Goal: Task Accomplishment & Management: Use online tool/utility

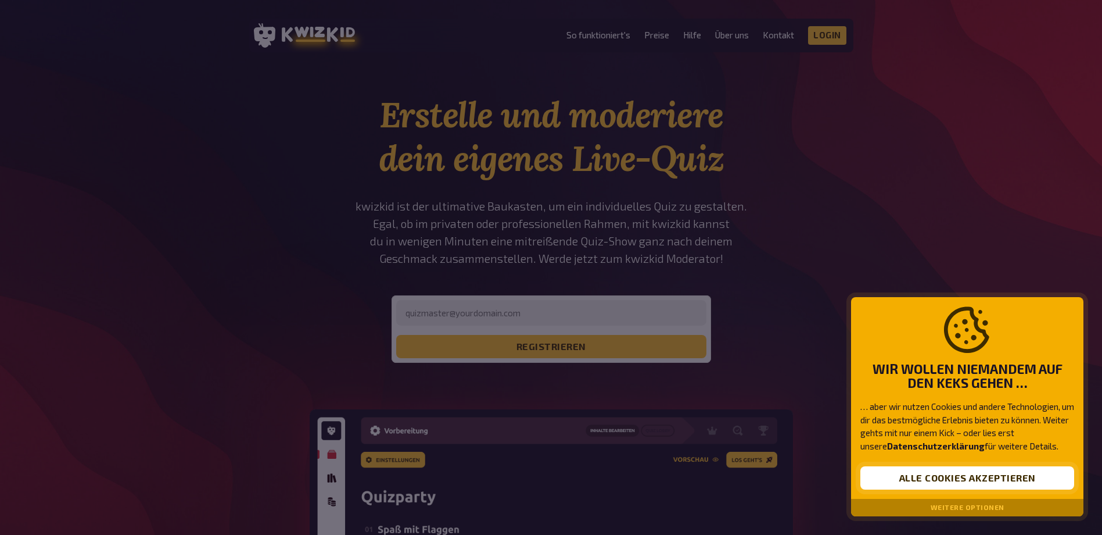
click at [983, 477] on button "Alle Cookies akzeptieren" at bounding box center [968, 477] width 214 height 23
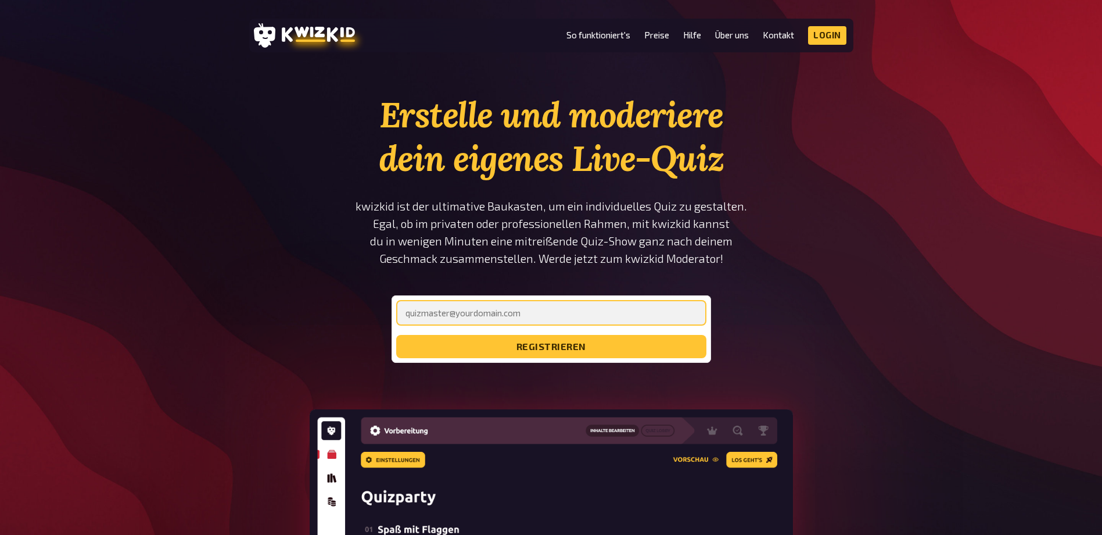
click at [578, 319] on input "email" at bounding box center [551, 313] width 310 height 26
type input "[PERSON_NAME][EMAIL_ADDRESS][DOMAIN_NAME]"
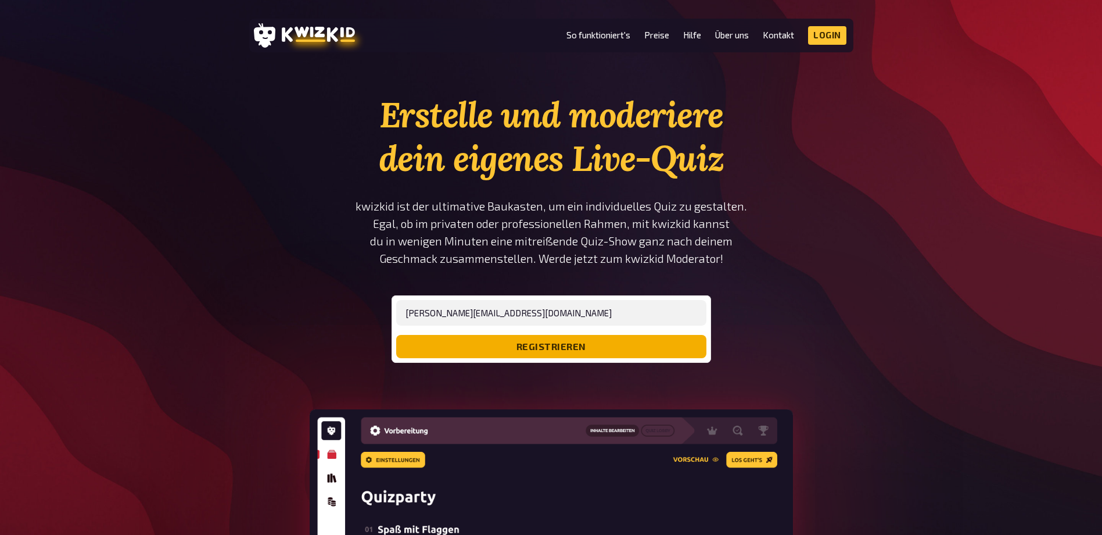
click at [552, 348] on button "registrieren" at bounding box center [551, 346] width 310 height 23
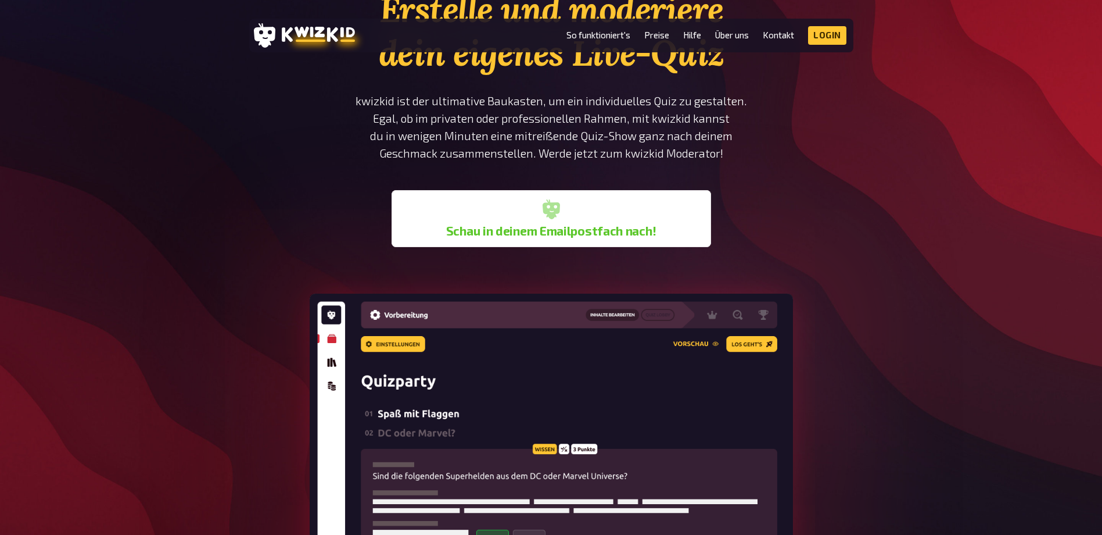
scroll to position [116, 0]
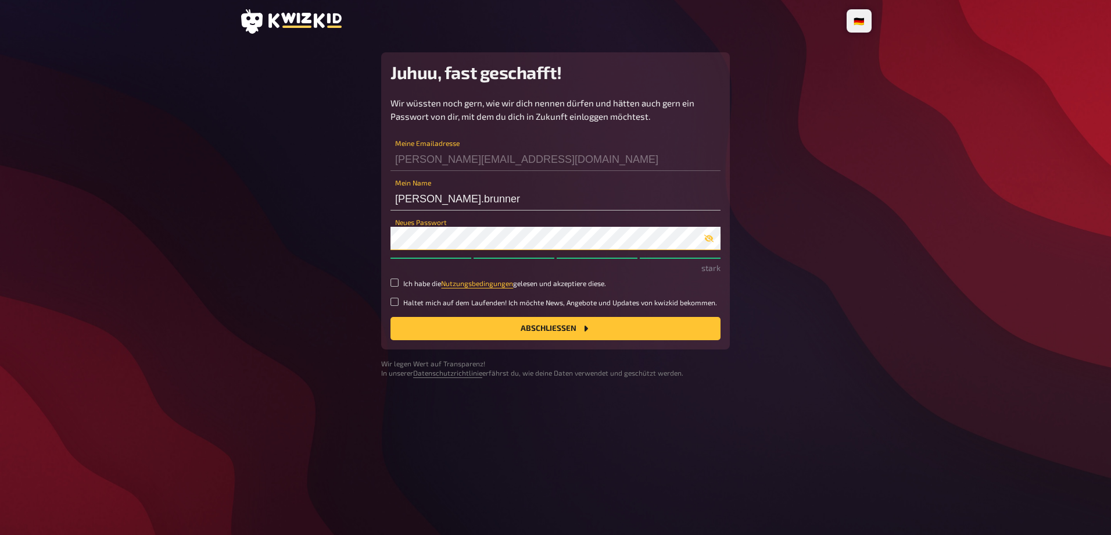
click at [391, 317] on button "Abschließen" at bounding box center [556, 328] width 330 height 23
click at [400, 281] on label "Ich habe die Nutzungsbedingungen gelesen und akzeptiere diese." at bounding box center [556, 283] width 330 height 10
click at [399, 281] on input "Ich habe die Nutzungsbedingungen gelesen und akzeptiere diese." at bounding box center [395, 282] width 8 height 8
checkbox input "true"
drag, startPoint x: 560, startPoint y: 332, endPoint x: 570, endPoint y: 323, distance: 14.0
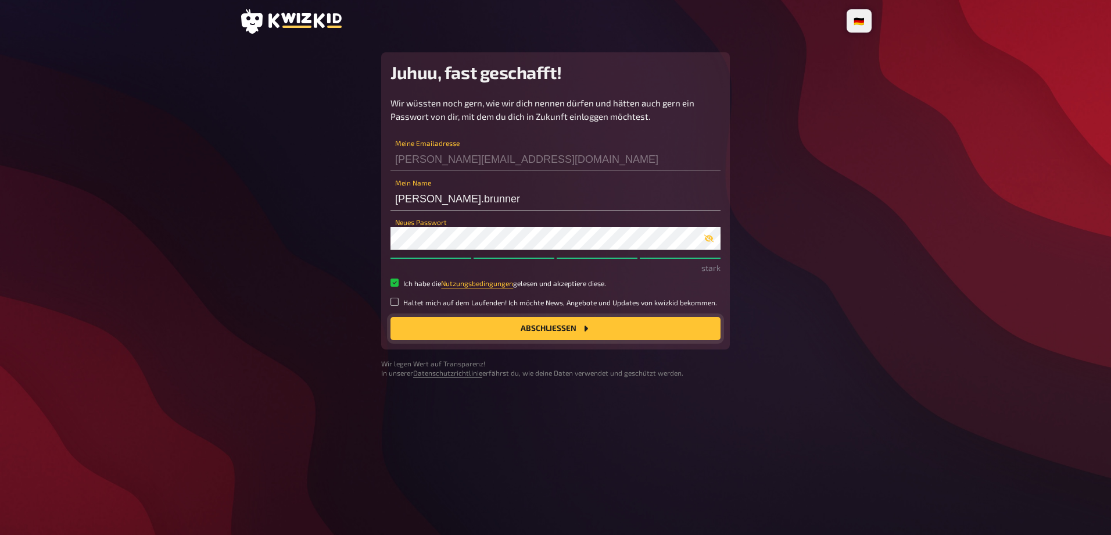
click at [560, 331] on button "Abschließen" at bounding box center [556, 328] width 330 height 23
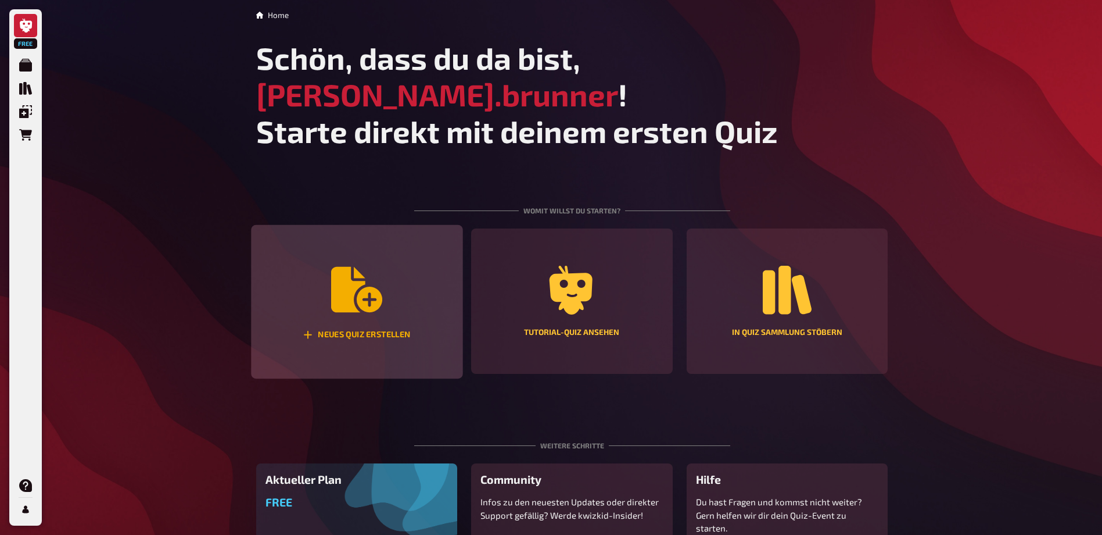
click at [334, 267] on icon "Neues Quiz erstellen" at bounding box center [356, 289] width 51 height 45
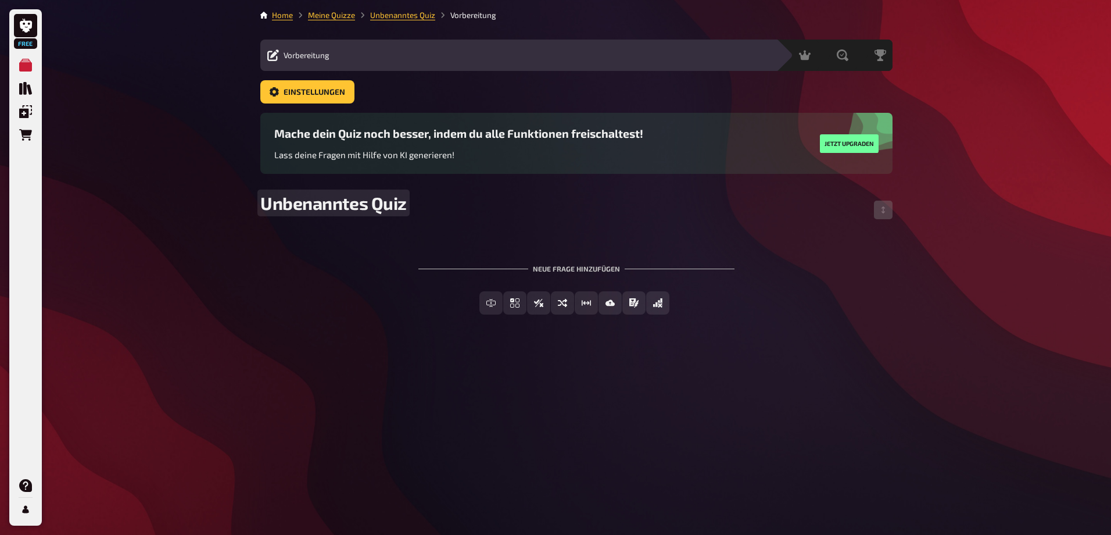
click at [339, 216] on div "Unbenanntes Quiz" at bounding box center [576, 209] width 632 height 35
click at [341, 207] on span "Unbenanntes Quiz" at bounding box center [333, 202] width 146 height 21
click at [342, 206] on span "Unbenanntes Quiz" at bounding box center [333, 202] width 146 height 21
click at [603, 269] on div "Neue Frage hinzufügen" at bounding box center [576, 264] width 316 height 36
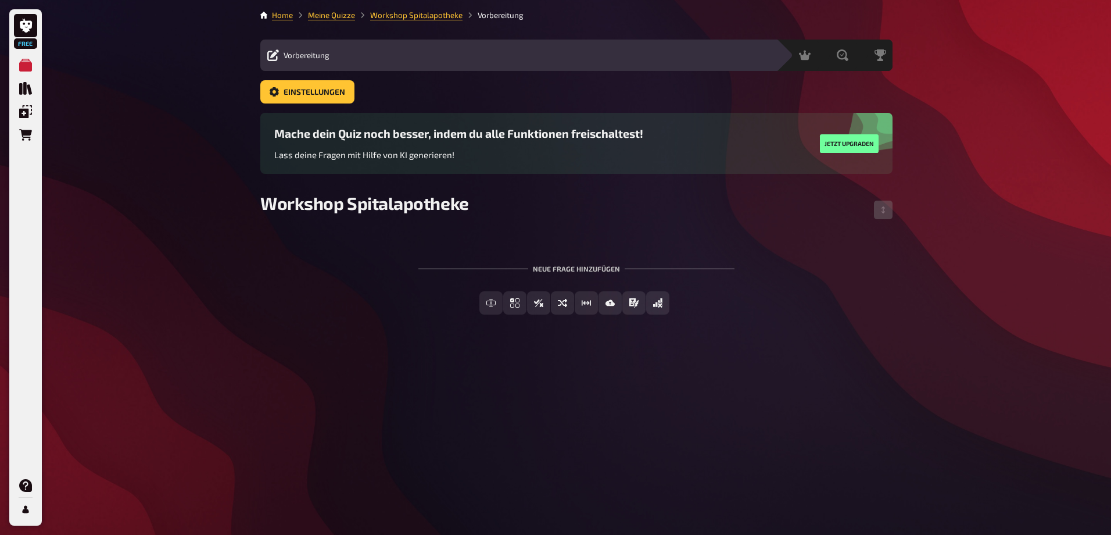
click at [552, 269] on div "Neue Frage hinzufügen" at bounding box center [576, 264] width 316 height 36
click at [553, 266] on div "Neue Frage hinzufügen" at bounding box center [576, 264] width 316 height 36
click at [487, 305] on span "Einfachauswahl" at bounding box center [521, 303] width 69 height 8
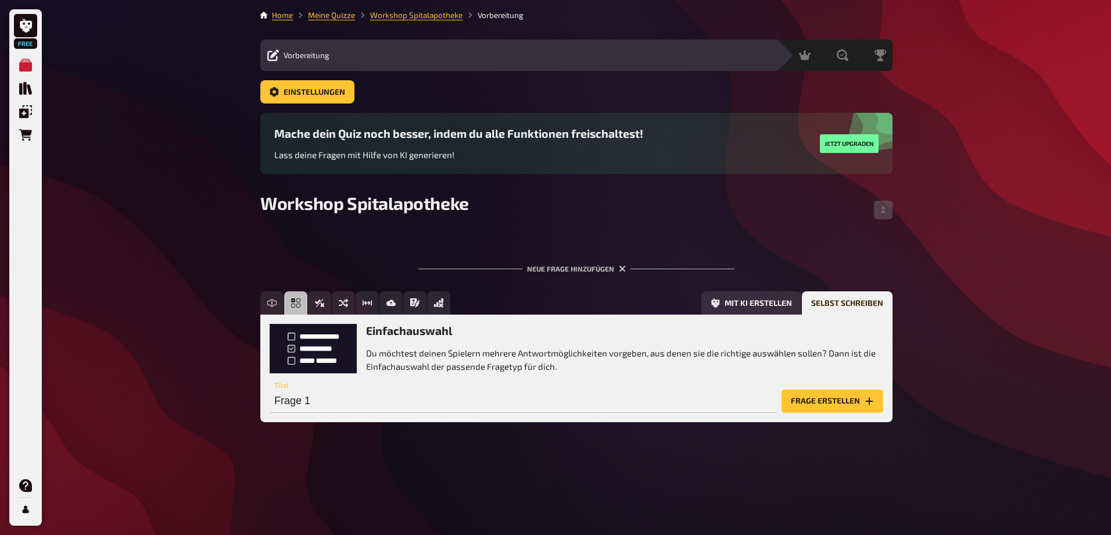
click at [462, 356] on p "Du möchtest deinen Spielern mehrere Antwortmöglichkeiten vorgeben, aus denen si…" at bounding box center [624, 359] width 517 height 26
click at [518, 364] on p "Du möchtest deinen Spielern mehrere Antwortmöglichkeiten vorgeben, aus denen si…" at bounding box center [624, 359] width 517 height 26
drag, startPoint x: 477, startPoint y: 386, endPoint x: 474, endPoint y: 393, distance: 7.0
click at [474, 388] on div "Frage 1 Titel" at bounding box center [523, 395] width 507 height 35
click at [472, 396] on input "Frage 1" at bounding box center [523, 400] width 507 height 23
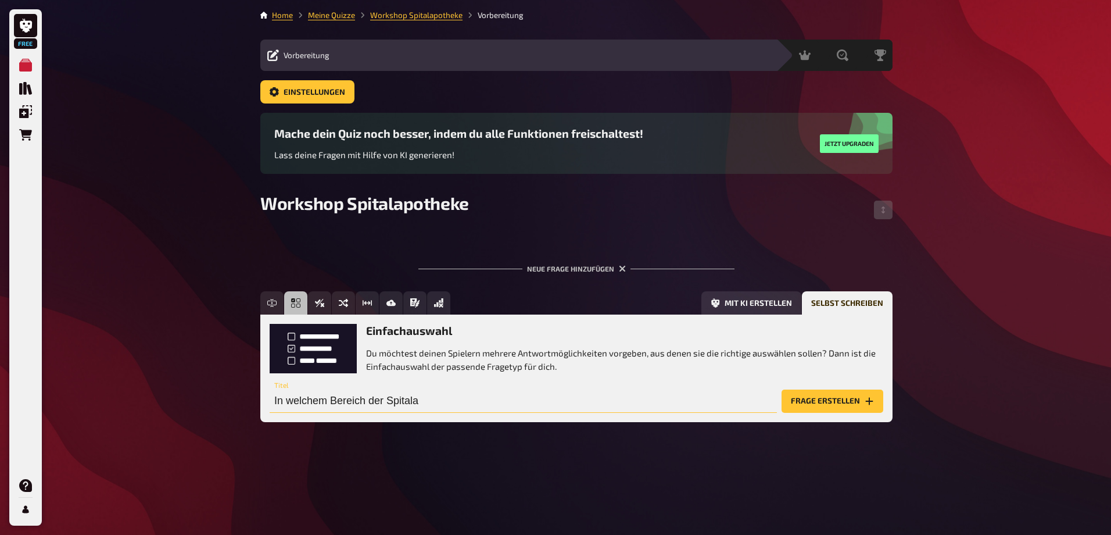
click at [491, 406] on input "In welchem Bereich der Spitala" at bounding box center [523, 400] width 507 height 23
type input "In welchem Themenfeld der Spitalapotheke würdest du gerne mitarbeiten / hättest…"
click at [818, 403] on button "Frage erstellen" at bounding box center [833, 400] width 102 height 23
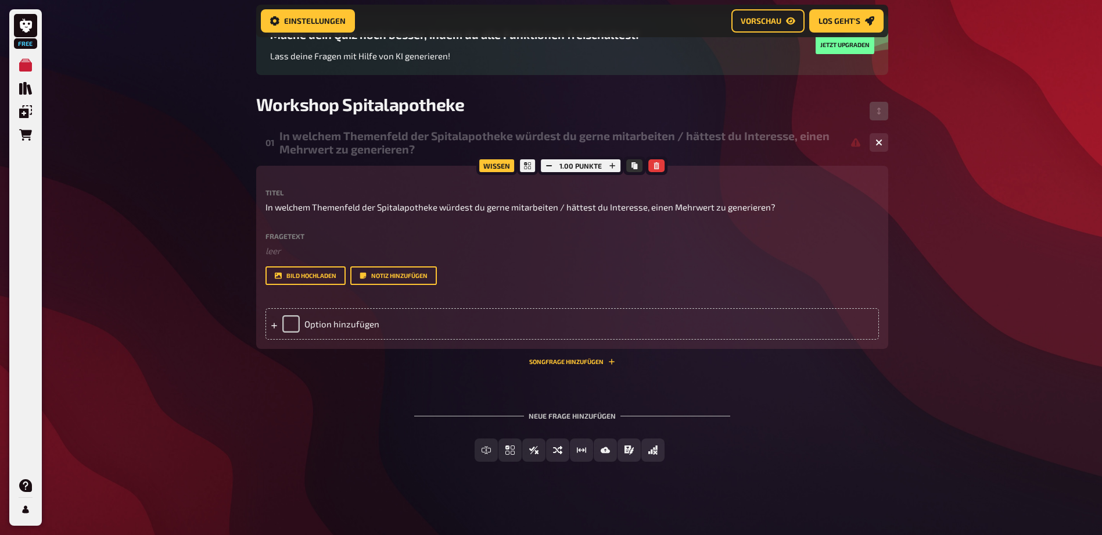
scroll to position [109, 0]
click at [344, 315] on div "Option hinzufügen" at bounding box center [573, 322] width 614 height 31
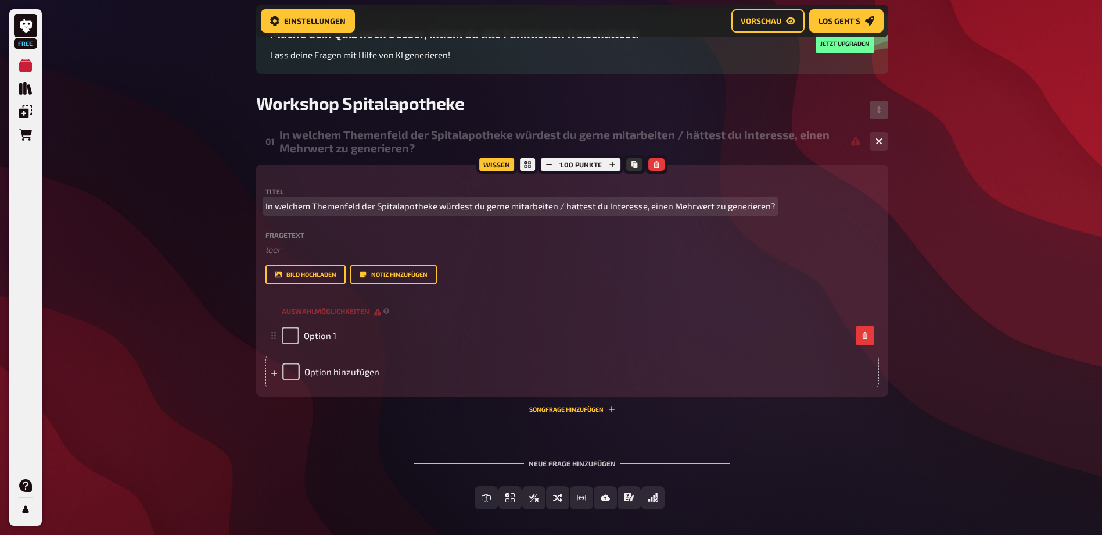
click at [343, 208] on span "In welchem Themenfeld der Spitalapotheke würdest du gerne mitarbeiten / hättest…" at bounding box center [521, 205] width 510 height 13
click at [515, 208] on span "In welchem Themenfeld der Spitalapotheke würdest du gerne mitarbeiten / hättest…" at bounding box center [521, 205] width 510 height 13
click at [725, 207] on span "In welchem Themenfeld der Spitalapotheke würdest du gerne mitarbeiten / hättest…" at bounding box center [521, 205] width 510 height 13
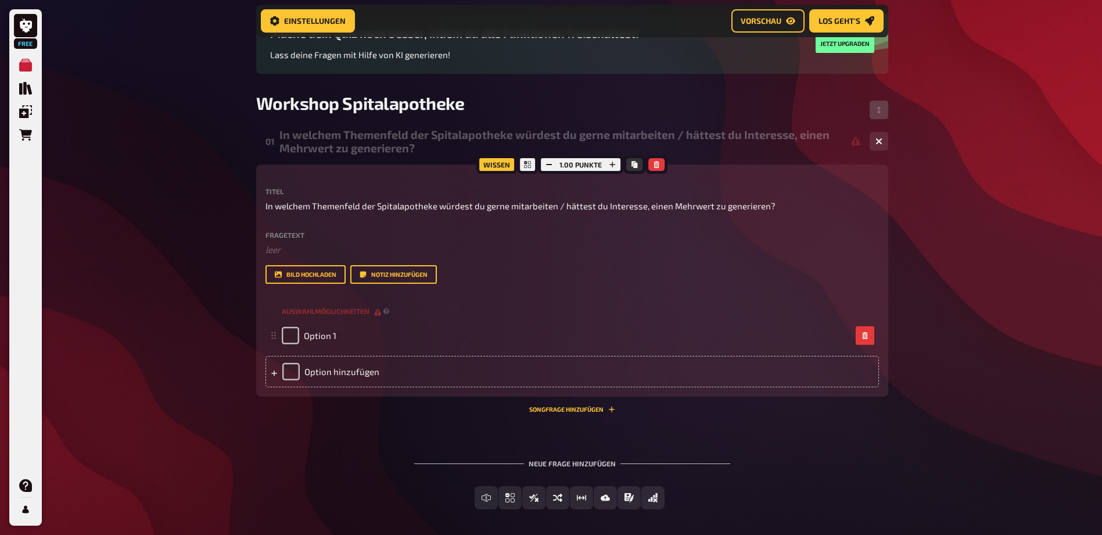
click at [453, 133] on div "In welchem Themenfeld der Spitalapotheke würdest du gerne mitarbeiten / hättest…" at bounding box center [570, 141] width 581 height 27
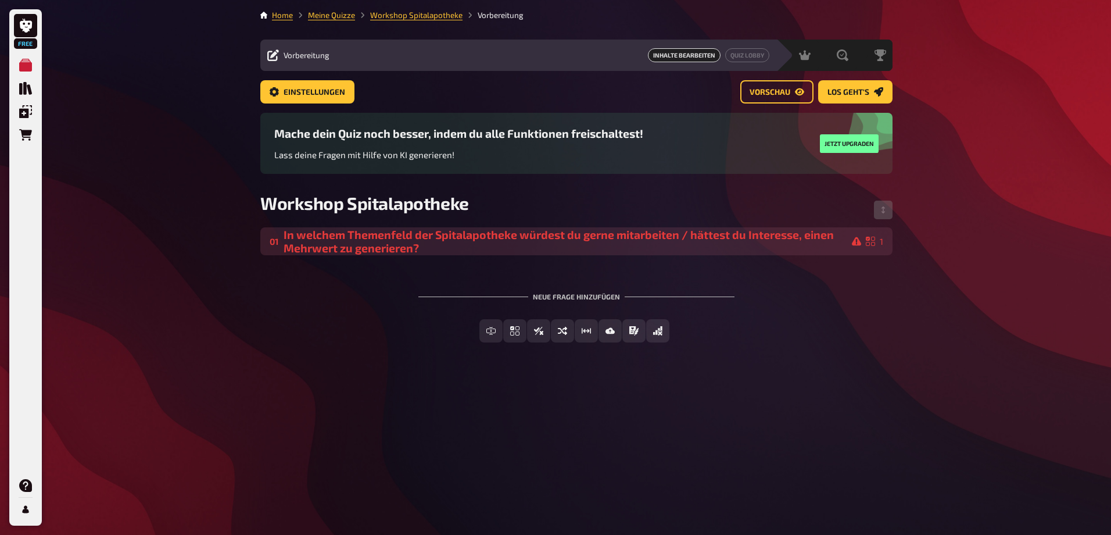
click at [614, 242] on div "In welchem Themenfeld der Spitalapotheke würdest du gerne mitarbeiten / hättest…" at bounding box center [573, 241] width 578 height 27
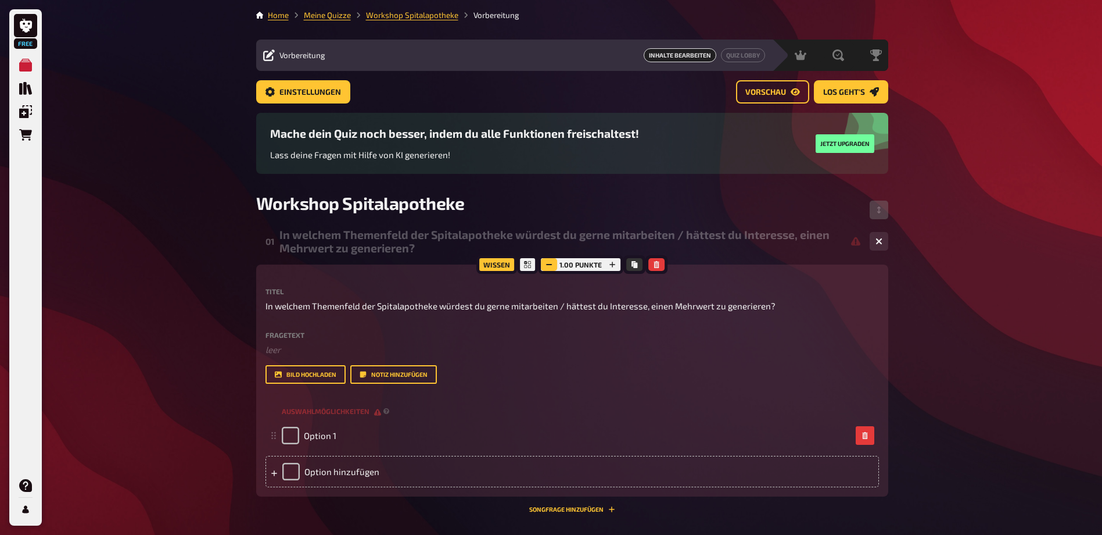
click at [546, 262] on icon "button" at bounding box center [549, 264] width 7 height 7
click at [610, 263] on icon "button" at bounding box center [613, 264] width 7 height 7
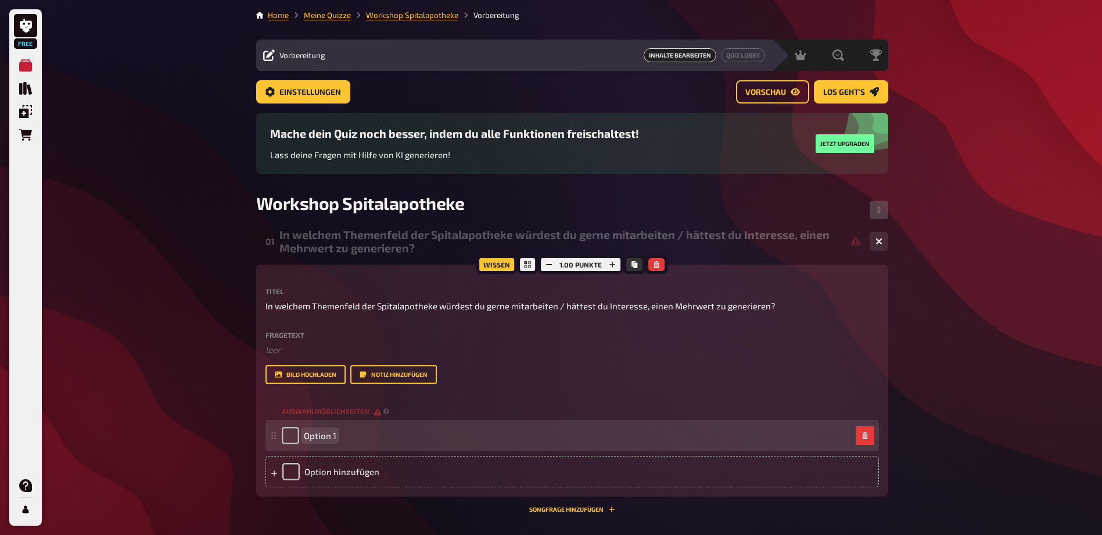
click at [444, 444] on div "Option 1" at bounding box center [567, 435] width 570 height 17
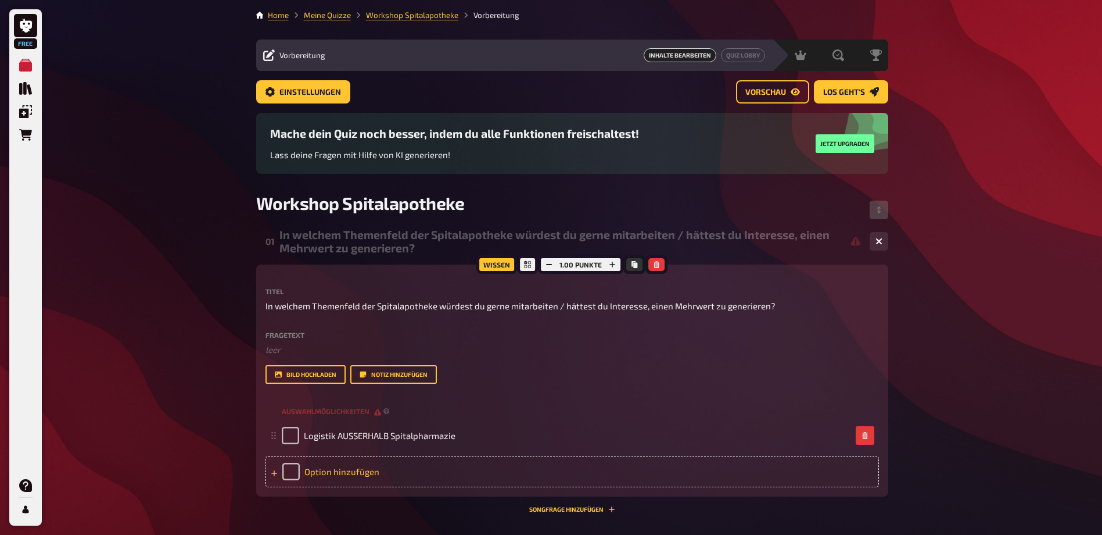
click at [725, 486] on div "Option hinzufügen" at bounding box center [573, 471] width 614 height 31
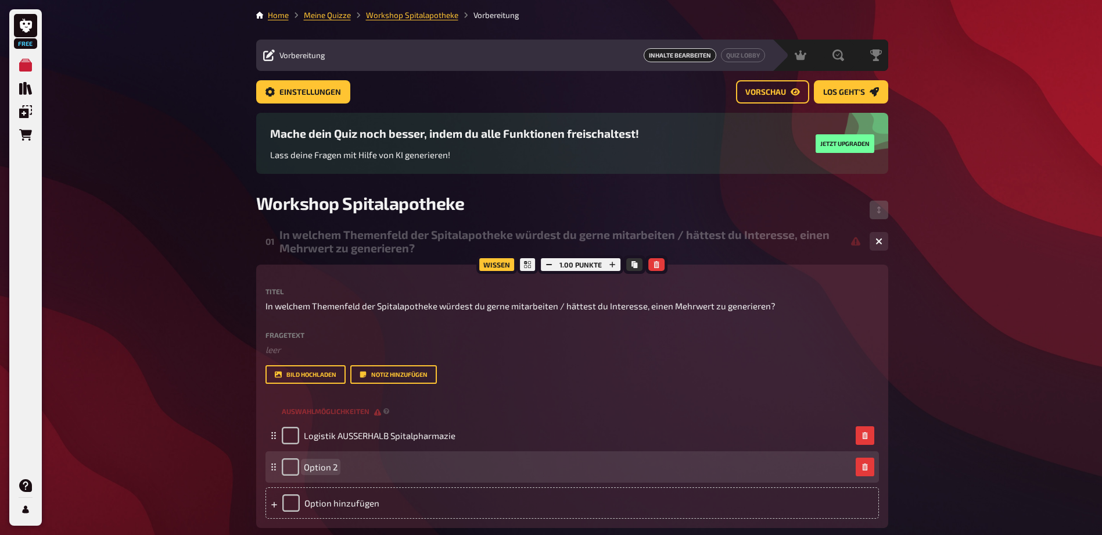
click at [727, 466] on div "Option 2" at bounding box center [567, 466] width 570 height 17
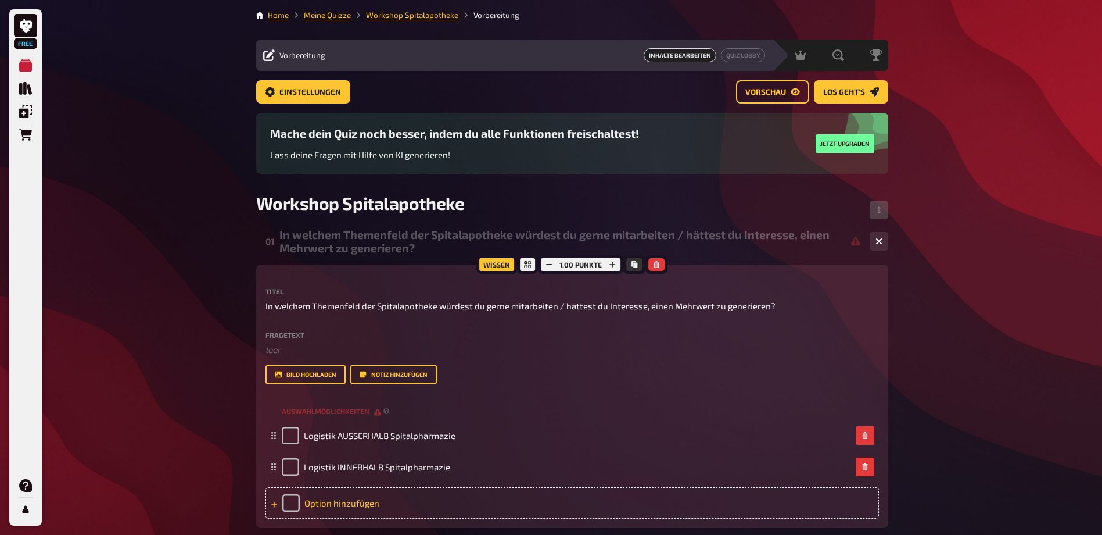
click at [563, 510] on div "Option hinzufügen" at bounding box center [573, 502] width 614 height 31
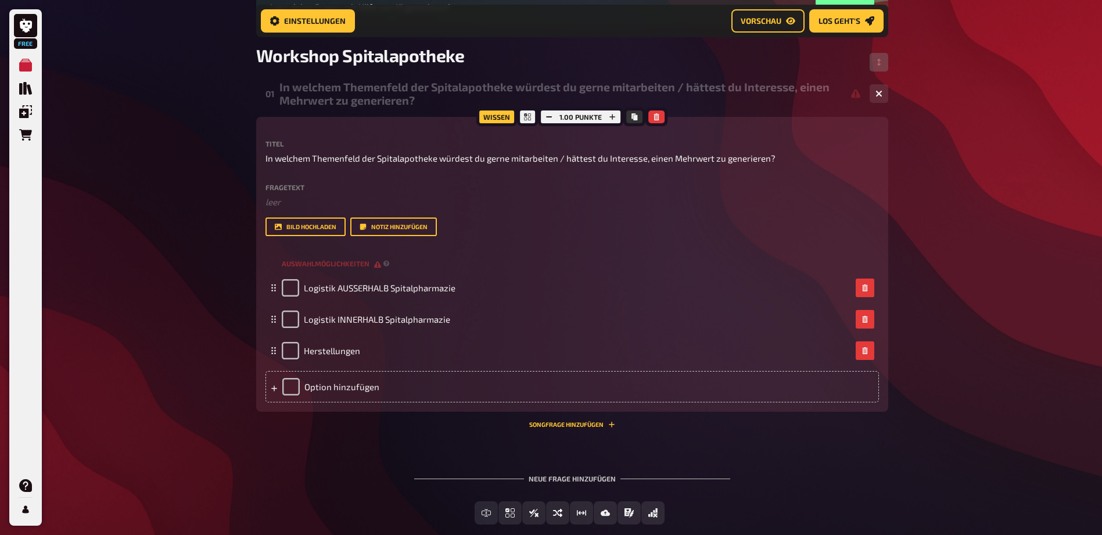
scroll to position [184, 0]
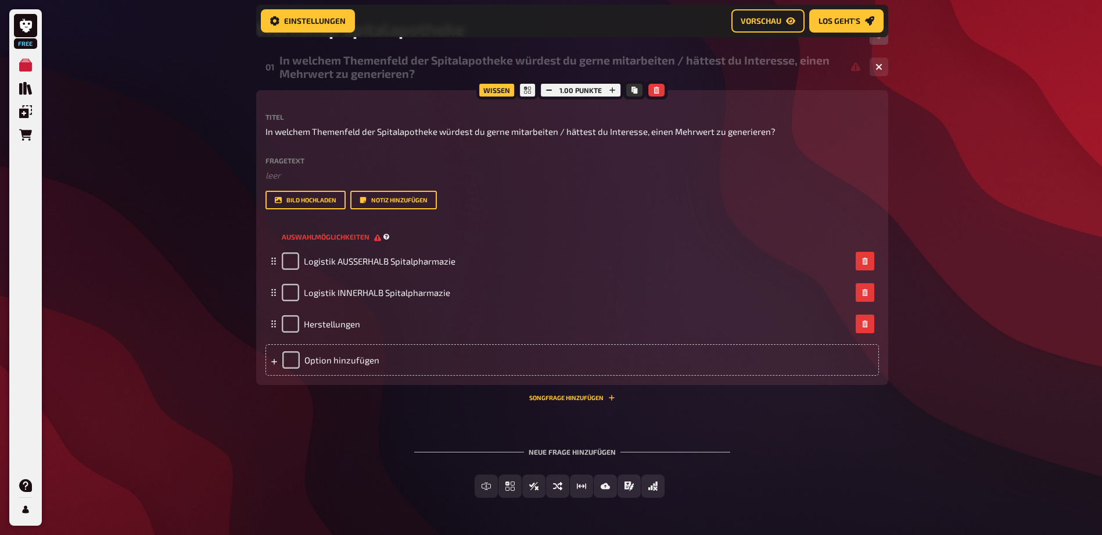
click at [363, 237] on span "Auswahlmöglichkeiten" at bounding box center [331, 237] width 99 height 10
click at [380, 237] on span "Auswahlmöglichkeiten" at bounding box center [331, 237] width 99 height 10
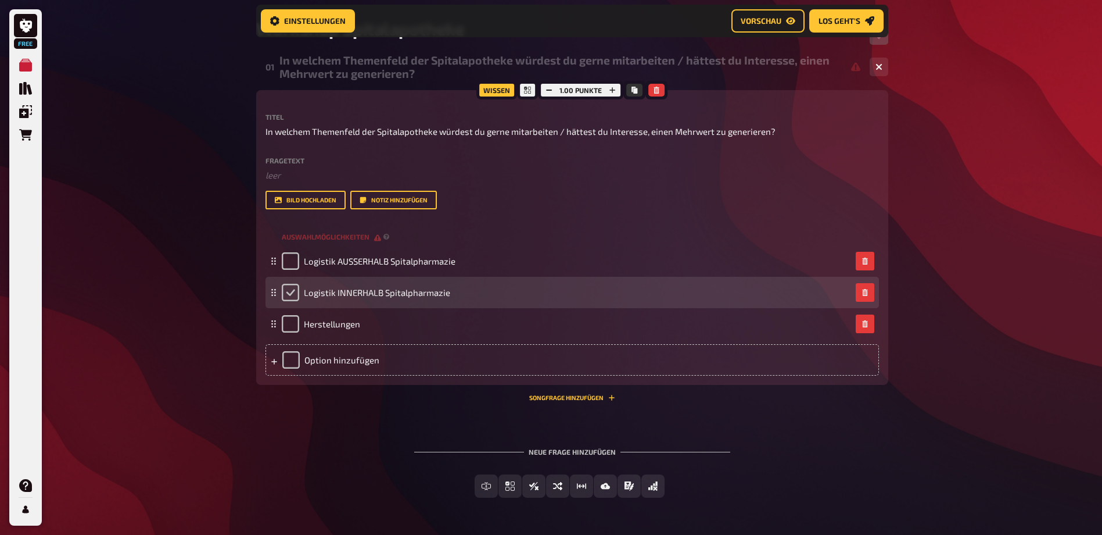
click at [286, 290] on input "checkbox" at bounding box center [290, 292] width 17 height 17
checkbox input "true"
click at [286, 290] on div "Logistik INNERHALB Spitalpharmazie" at bounding box center [366, 292] width 169 height 17
click at [296, 290] on div "Logistik INNERHALB Spitalpharmazie" at bounding box center [366, 292] width 169 height 17
drag, startPoint x: 295, startPoint y: 291, endPoint x: 289, endPoint y: 302, distance: 13.0
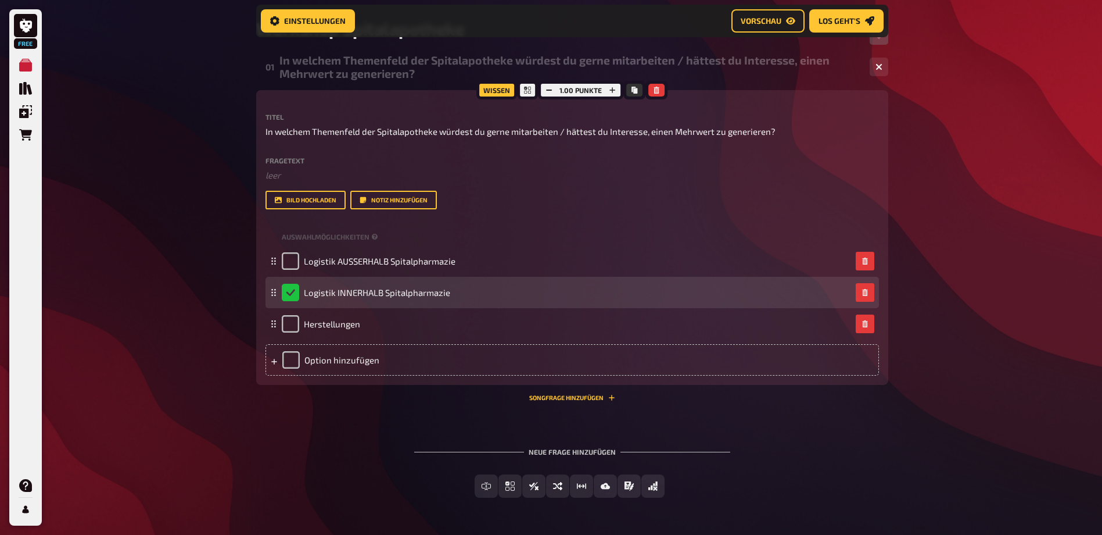
click at [292, 295] on div "Logistik INNERHALB Spitalpharmazie" at bounding box center [366, 292] width 169 height 17
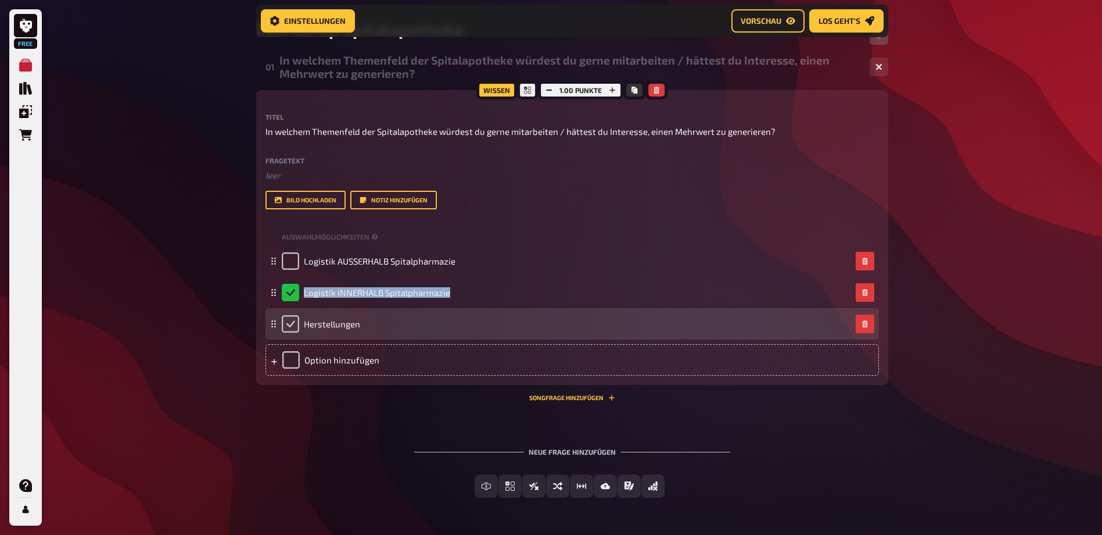
drag, startPoint x: 289, startPoint y: 308, endPoint x: 289, endPoint y: 316, distance: 8.2
click at [289, 314] on fieldset "Logistik AUSSERHALB Spitalpharmazie Logistik INNERHALB Spitalpharmazie Herstell…" at bounding box center [573, 292] width 614 height 94
click at [289, 322] on input "checkbox" at bounding box center [290, 323] width 17 height 17
checkbox input "true"
checkbox input "false"
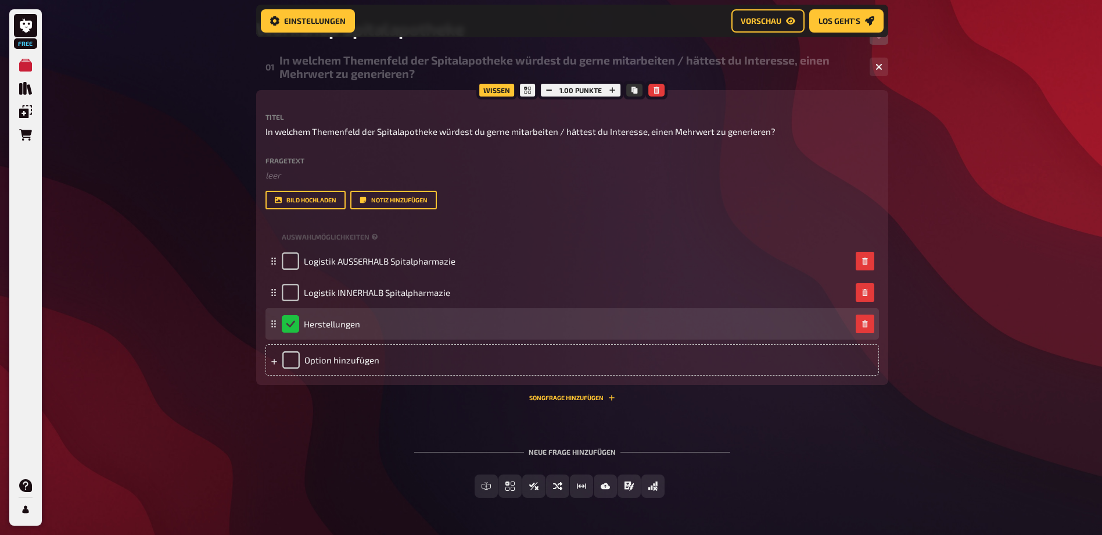
click at [276, 321] on icon at bounding box center [273, 323] width 7 height 7
click at [276, 325] on icon at bounding box center [273, 323] width 7 height 7
click at [274, 330] on div "Herstellungen" at bounding box center [573, 323] width 614 height 31
click at [271, 321] on rect at bounding box center [271, 320] width 1 height 1
drag, startPoint x: 273, startPoint y: 323, endPoint x: 317, endPoint y: 327, distance: 44.4
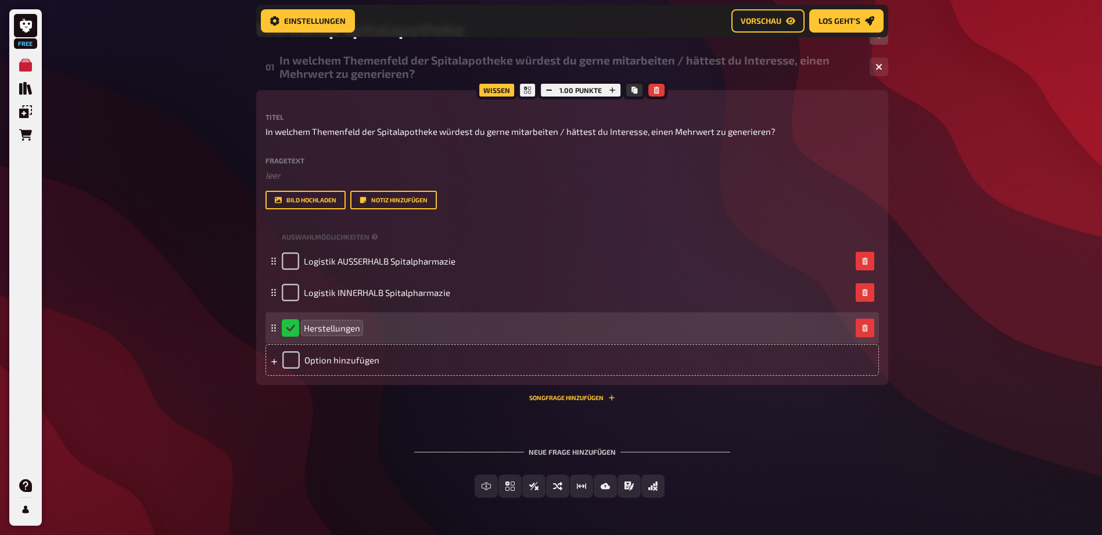
click at [317, 327] on div "Herstellungen" at bounding box center [573, 327] width 614 height 31
click at [604, 326] on div "Herstellungen" at bounding box center [567, 323] width 570 height 17
click at [300, 327] on div "Herstellungen" at bounding box center [321, 323] width 78 height 17
click at [292, 327] on div "Herstellungen" at bounding box center [321, 323] width 78 height 17
click at [291, 324] on div "Herstellungen" at bounding box center [321, 323] width 78 height 17
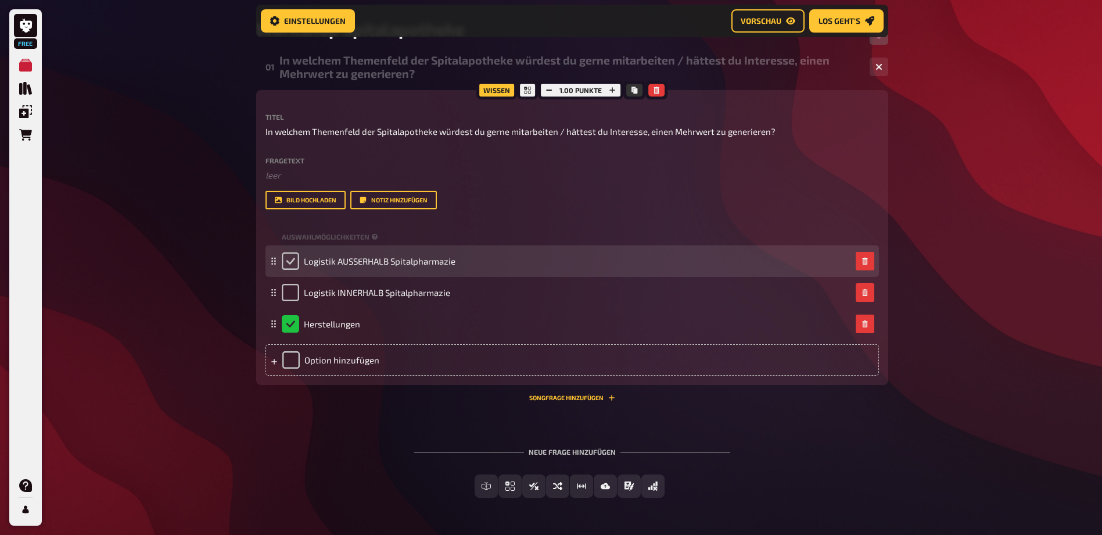
click at [293, 262] on input "checkbox" at bounding box center [290, 260] width 17 height 17
checkbox input "true"
checkbox input "false"
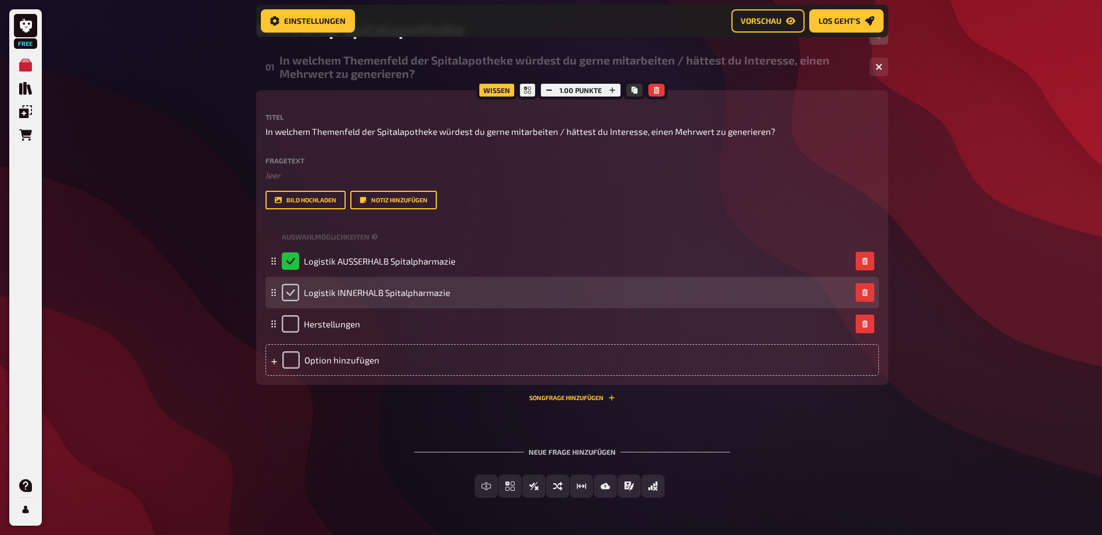
click at [292, 295] on input "checkbox" at bounding box center [290, 292] width 17 height 17
checkbox input "true"
checkbox input "false"
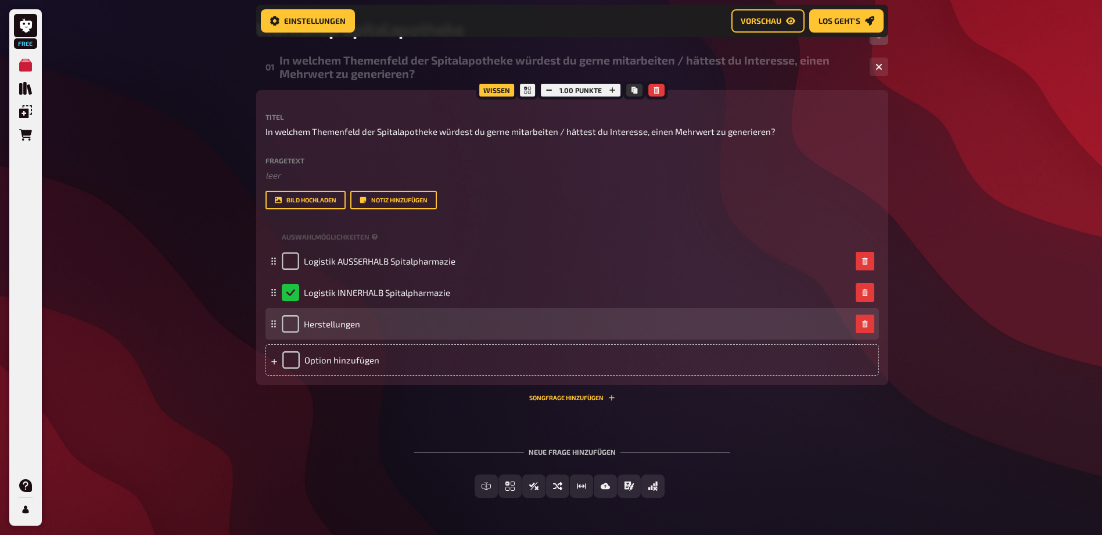
click at [300, 317] on div "Herstellungen" at bounding box center [321, 323] width 78 height 17
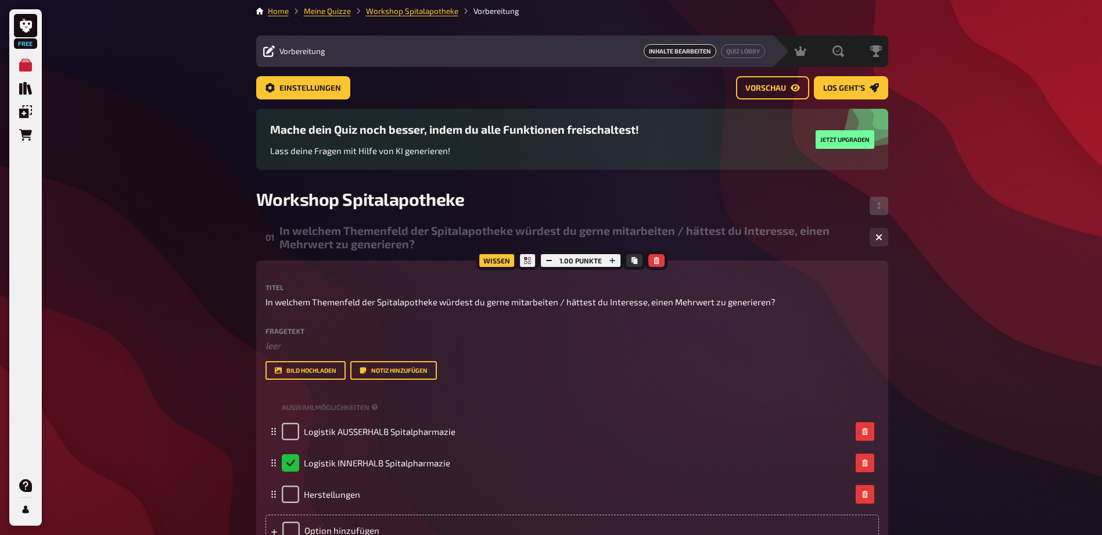
scroll to position [0, 0]
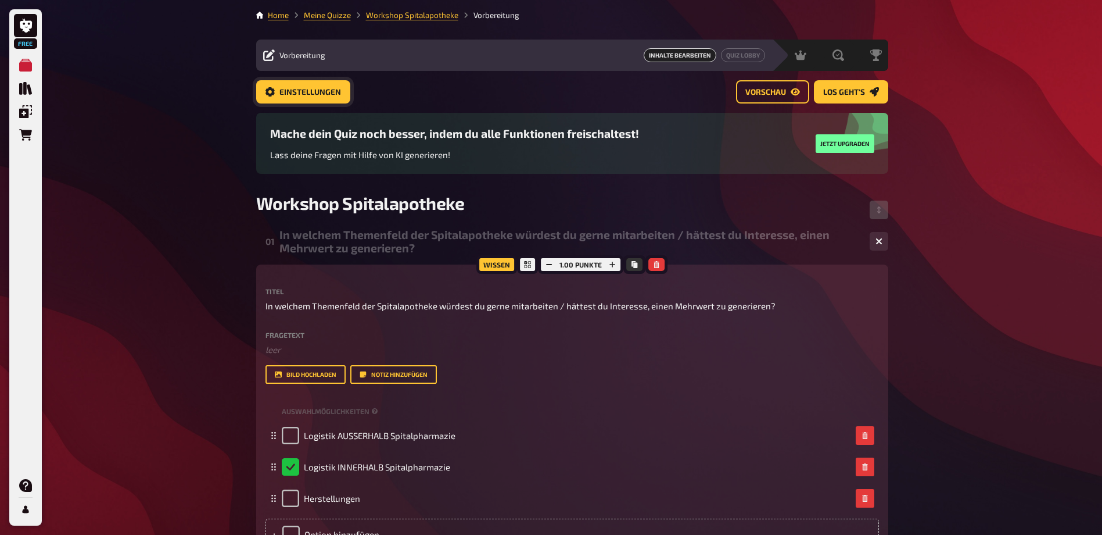
click at [313, 83] on button "Einstellungen" at bounding box center [303, 91] width 94 height 23
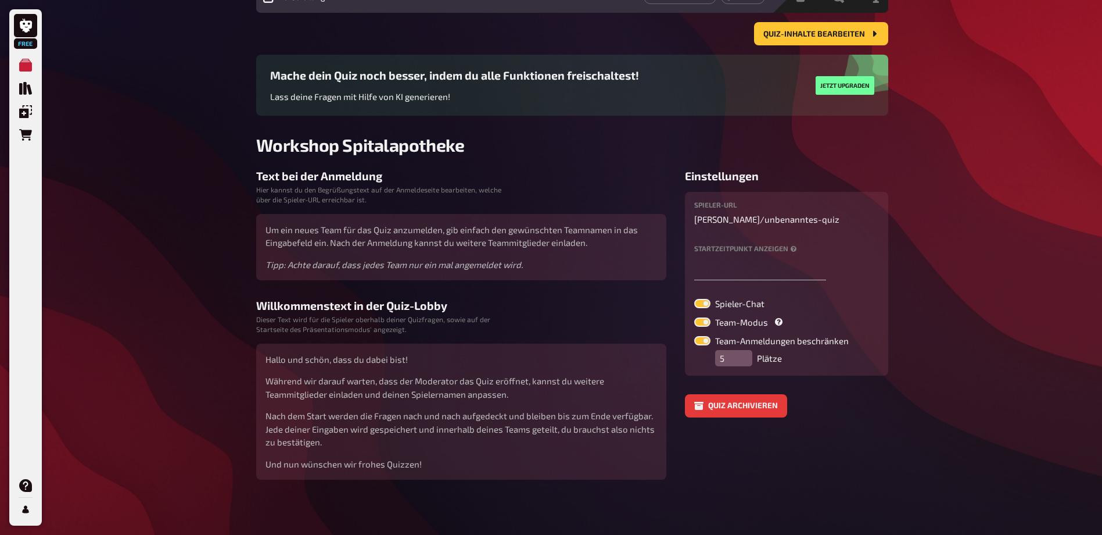
scroll to position [59, 0]
click at [731, 358] on input "5" at bounding box center [733, 357] width 37 height 16
drag, startPoint x: 723, startPoint y: 354, endPoint x: 699, endPoint y: 354, distance: 23.8
click at [700, 354] on div "Team-Anmeldungen beschränken 5 Plätze" at bounding box center [787, 350] width 185 height 30
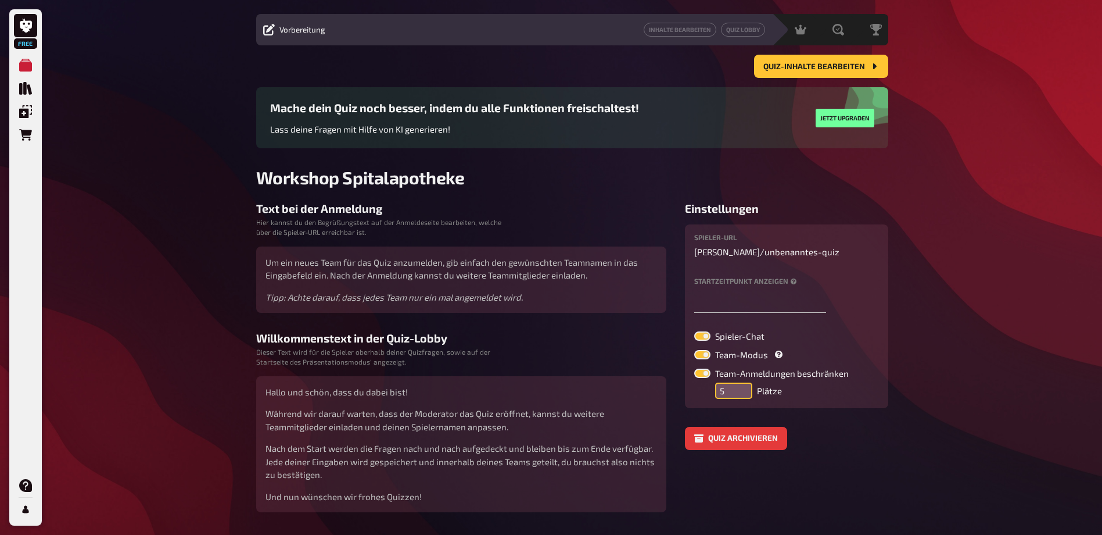
scroll to position [0, 0]
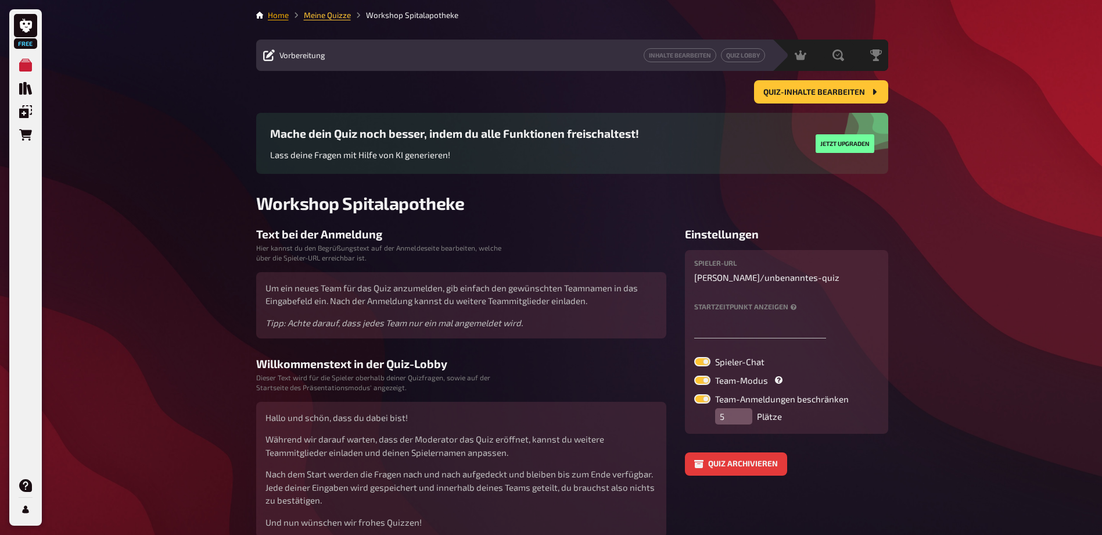
click at [280, 15] on link "Home" at bounding box center [278, 14] width 21 height 9
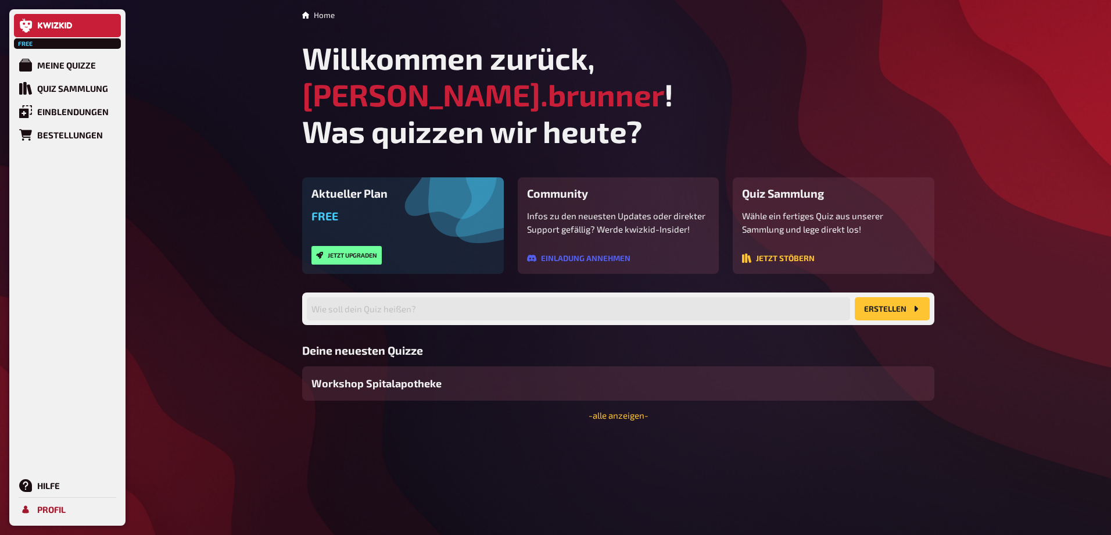
click at [48, 511] on div "Profil" at bounding box center [51, 509] width 28 height 10
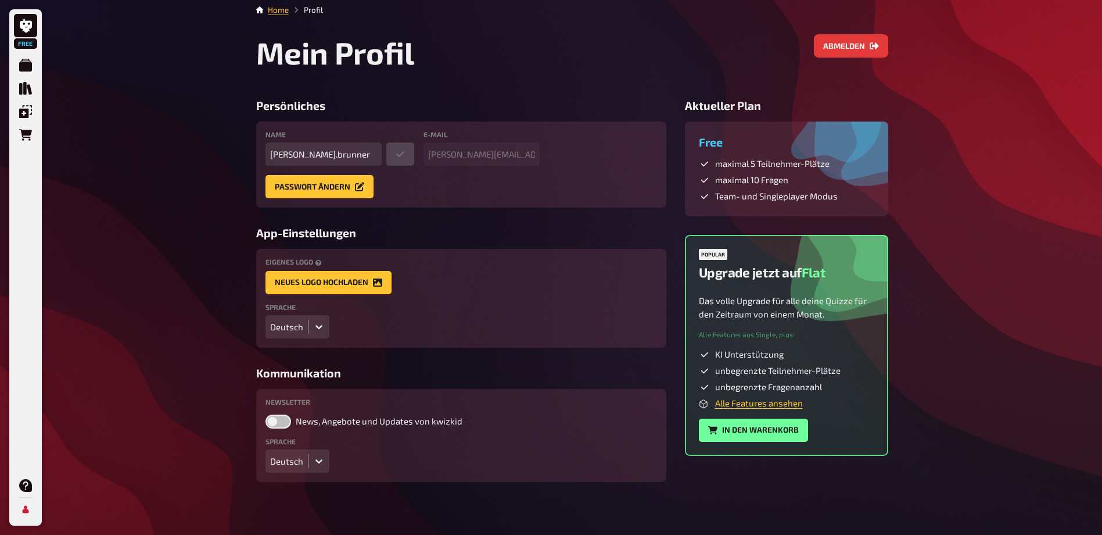
scroll to position [8, 0]
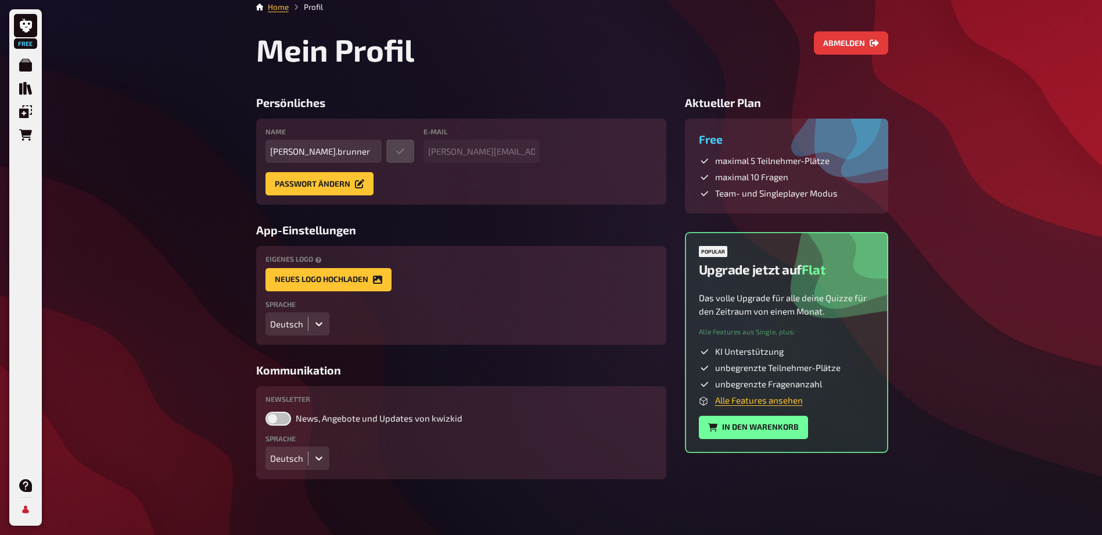
click at [765, 159] on span "maximal 5 Teilnehmer-Plätze" at bounding box center [772, 161] width 114 height 12
click at [749, 189] on span "Team- und Singleplayer Modus" at bounding box center [776, 194] width 123 height 12
drag, startPoint x: 762, startPoint y: 198, endPoint x: 723, endPoint y: 142, distance: 68.8
click at [724, 142] on div "Free maximal 5 Teilnehmer-Plätze maximal 10 Fragen Team- und Singleplayer Modus" at bounding box center [786, 166] width 203 height 95
click at [554, 142] on div "Name corinne.brunner E-Mail corinne.brunner@spitalstsag.ch Passwort ändern" at bounding box center [462, 161] width 392 height 67
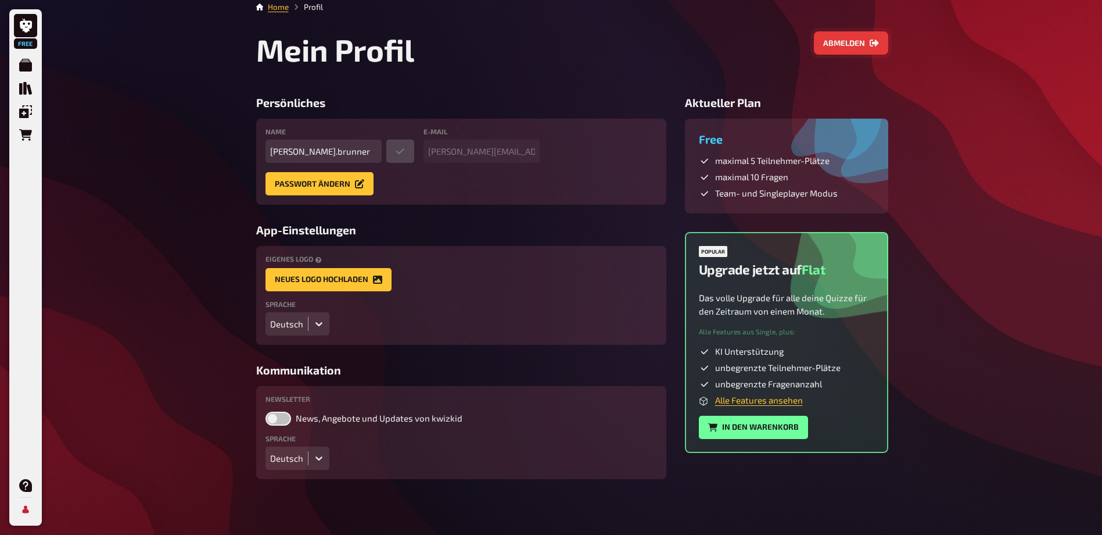
click at [863, 38] on button "Abmelden" at bounding box center [851, 42] width 74 height 23
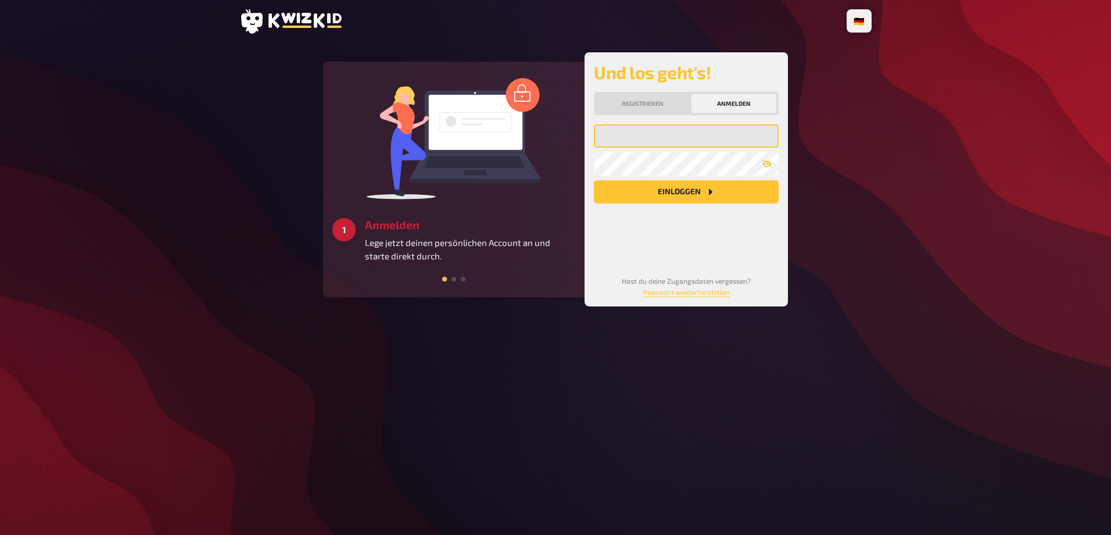
type input "corinne.brunner"
